Goal: Information Seeking & Learning: Learn about a topic

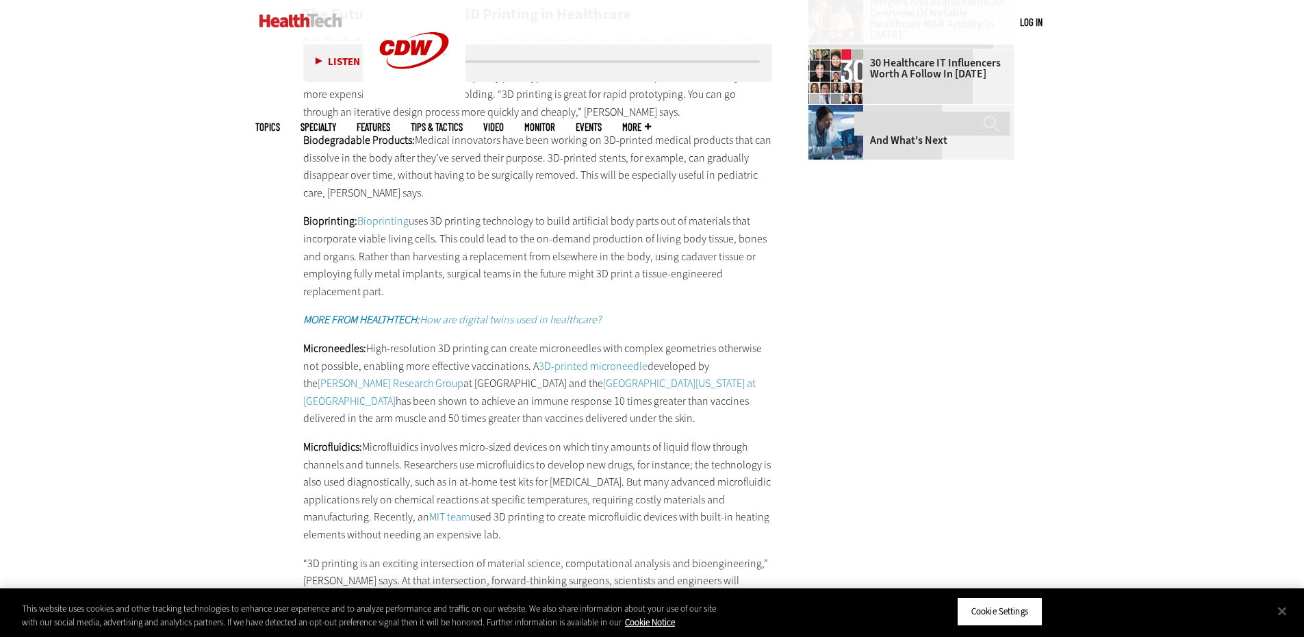
scroll to position [1849, 0]
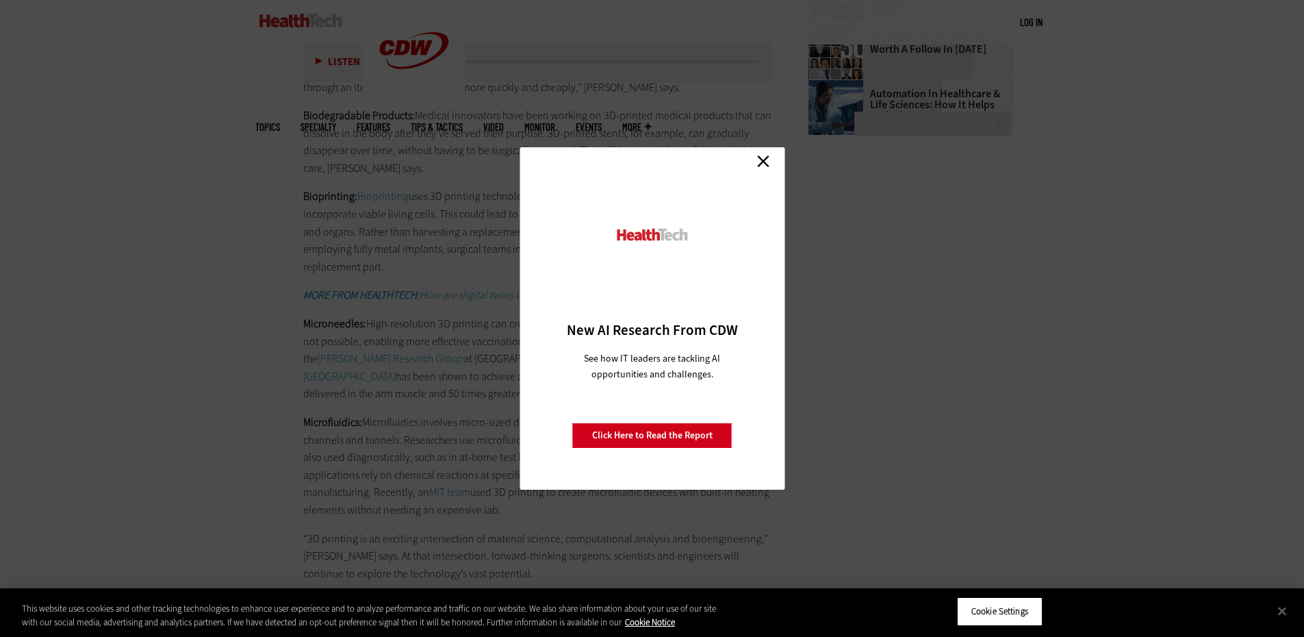
click at [768, 157] on link "Close" at bounding box center [763, 161] width 21 height 21
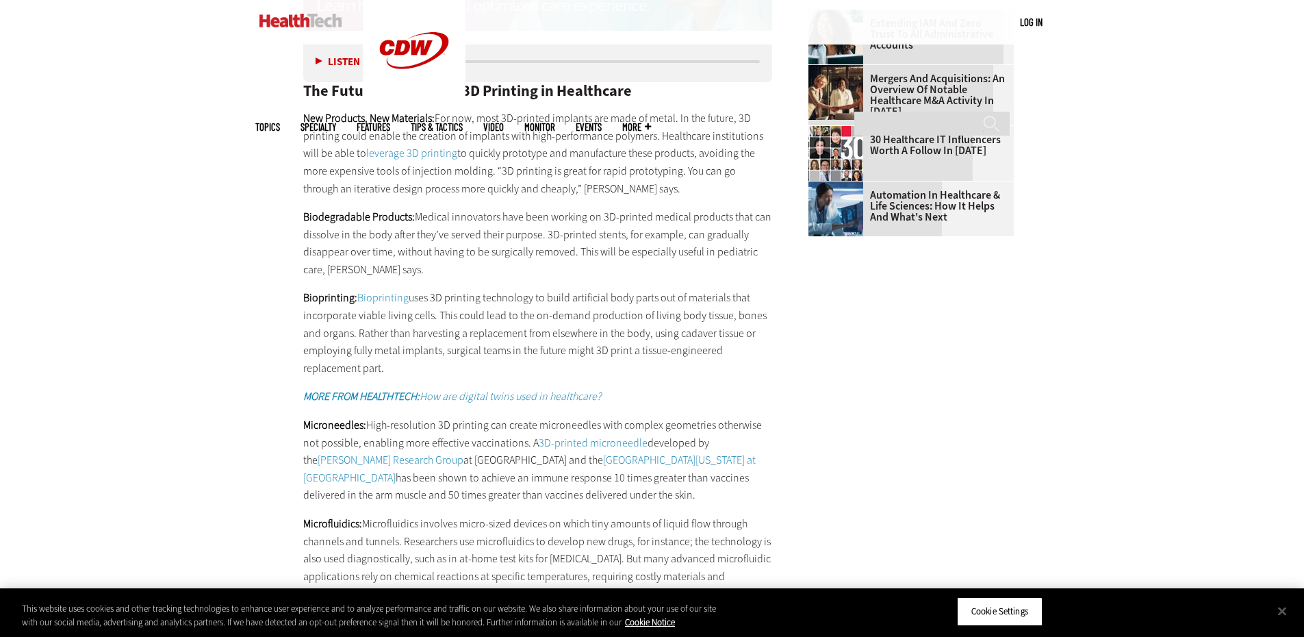
scroll to position [1780, 0]
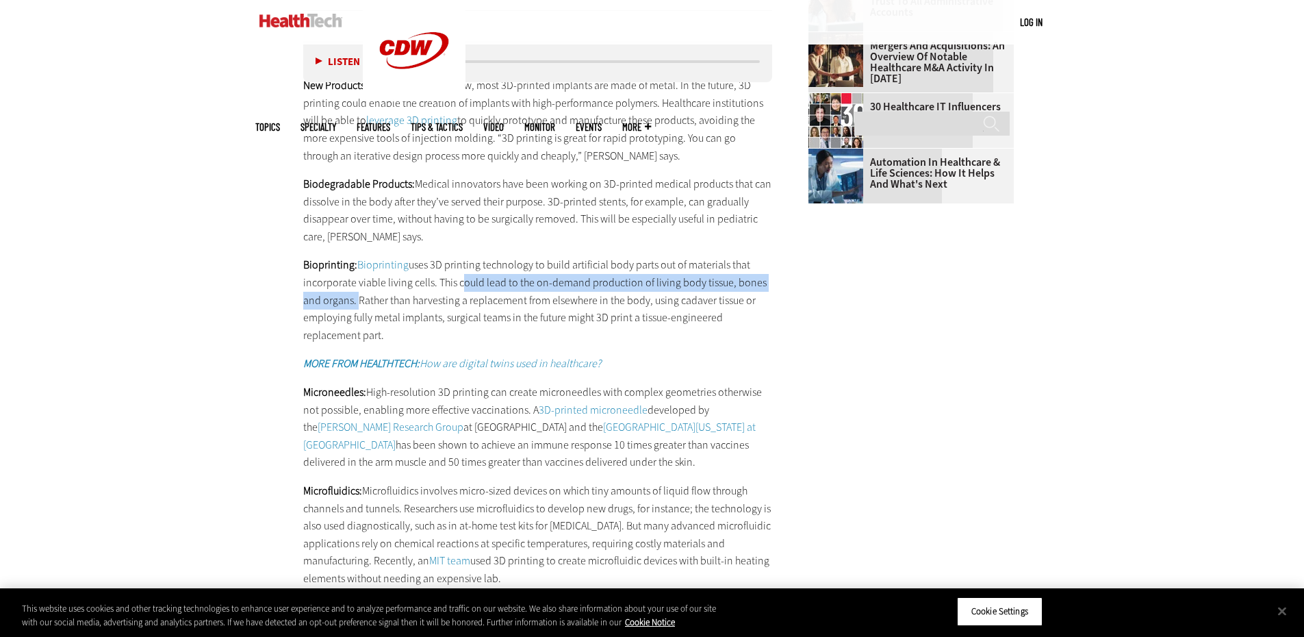
drag, startPoint x: 455, startPoint y: 322, endPoint x: 355, endPoint y: 333, distance: 100.5
click at [355, 333] on p "Bioprinting: Bioprinting uses 3D printing technology to build artificial body p…" at bounding box center [538, 300] width 470 height 88
copy p "could lead to the on-demand production of living body tissue, bones and organs."
drag, startPoint x: 996, startPoint y: 415, endPoint x: 882, endPoint y: 410, distance: 114.4
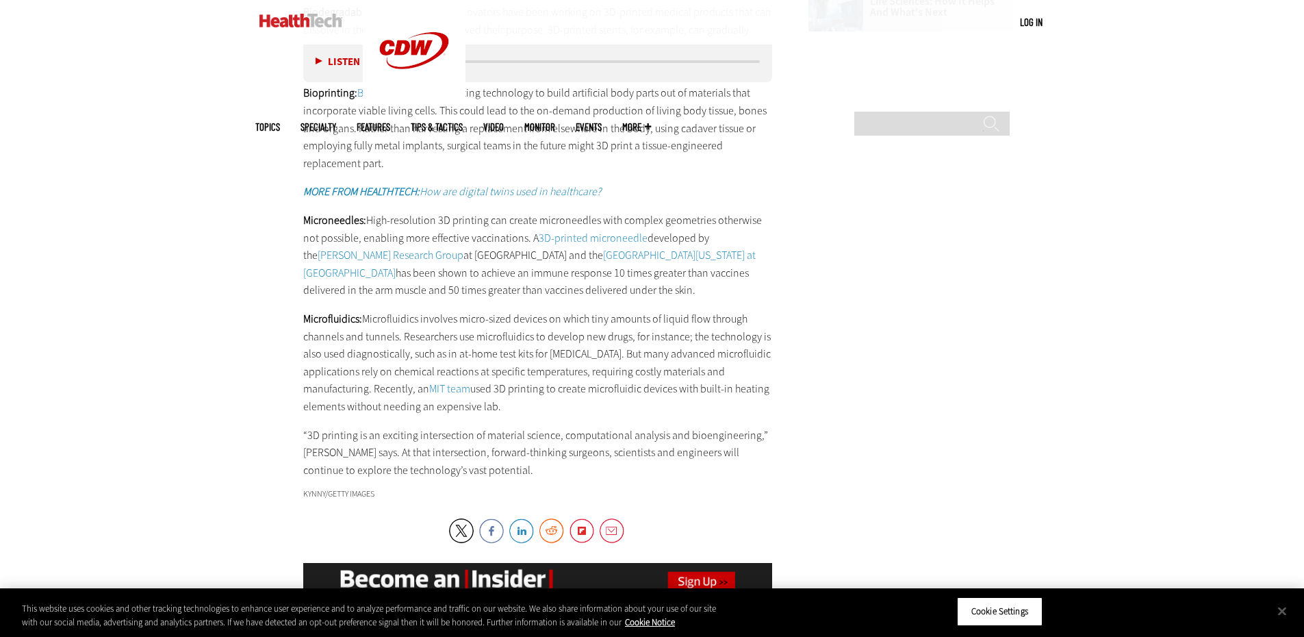
scroll to position [1986, 0]
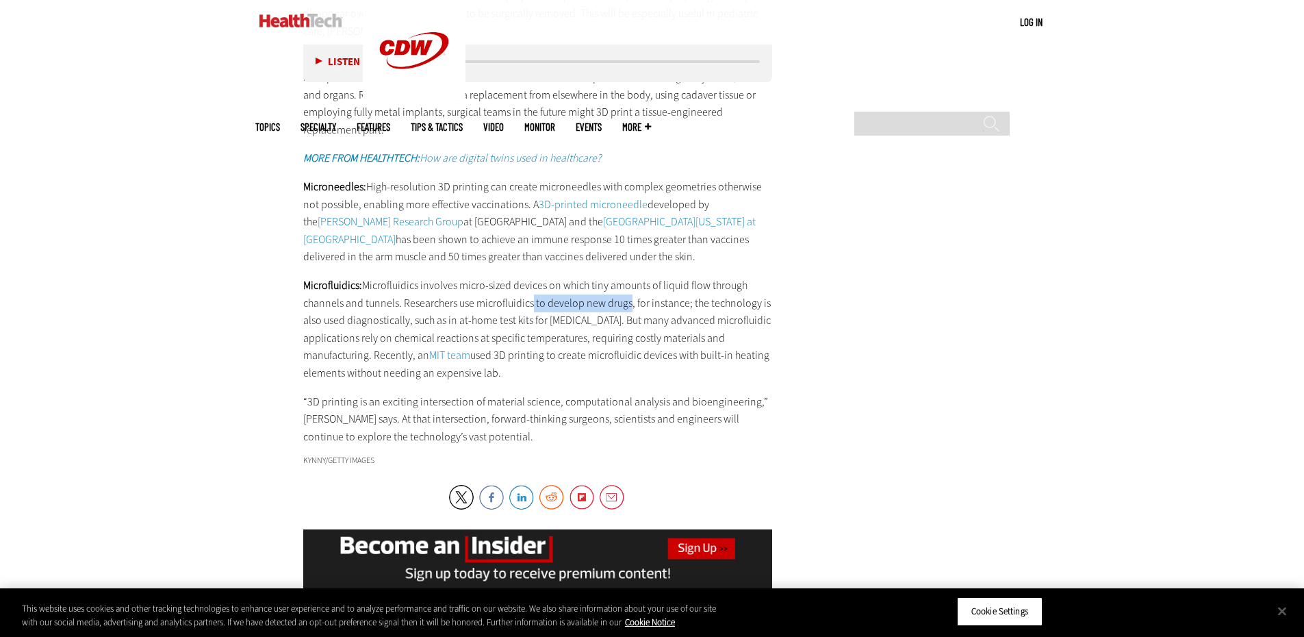
drag, startPoint x: 531, startPoint y: 340, endPoint x: 629, endPoint y: 344, distance: 98.0
click at [629, 344] on p "Microfluidics: Microfluidics involves micro-sized devices on which tiny amounts…" at bounding box center [538, 329] width 470 height 105
copy p "to develop new drugs"
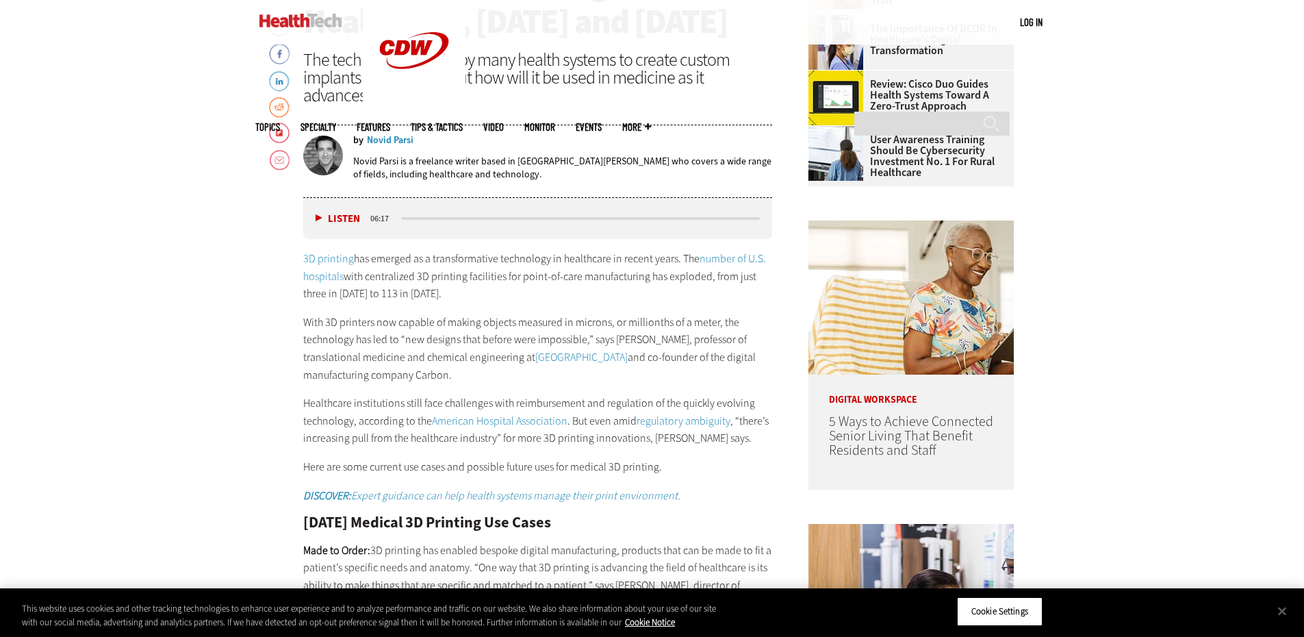
scroll to position [890, 0]
